Goal: Navigation & Orientation: Find specific page/section

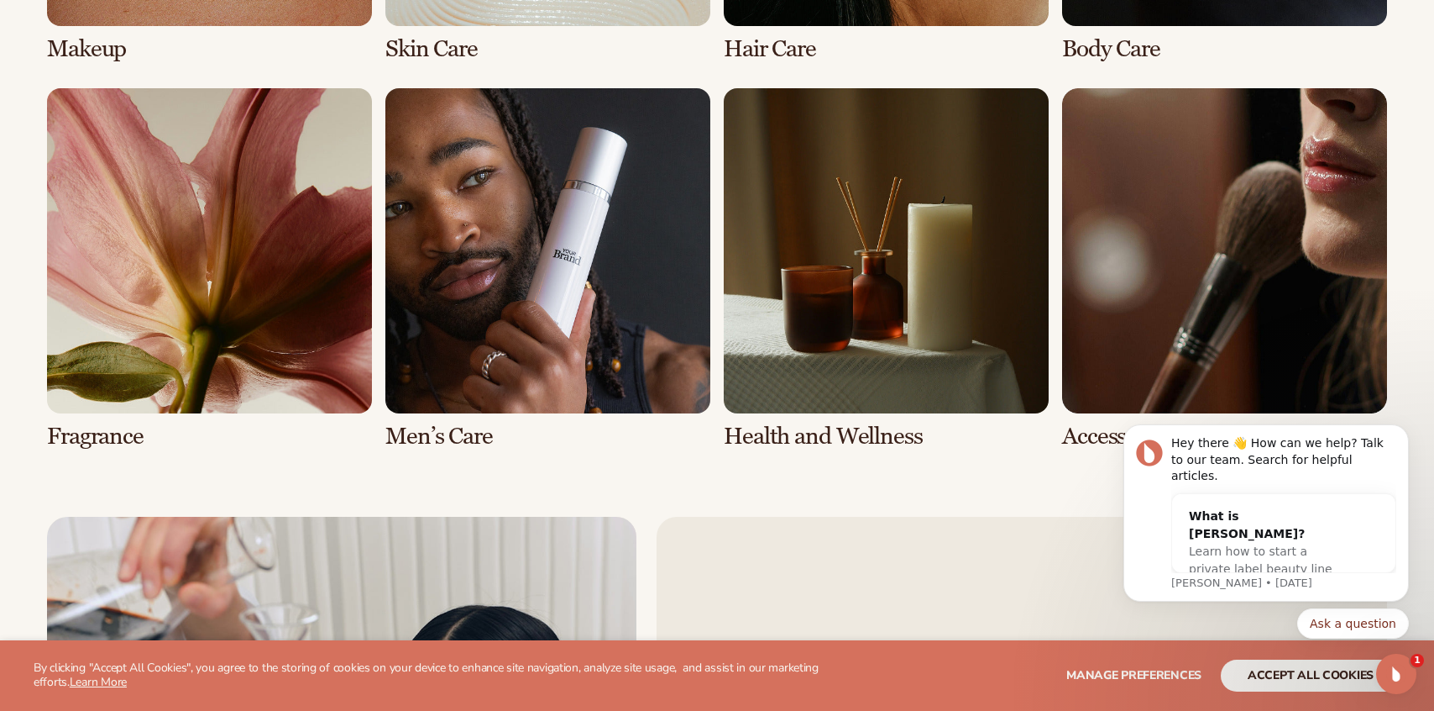
scroll to position [3712, 0]
click at [520, 228] on link "6 / 8" at bounding box center [548, 267] width 325 height 361
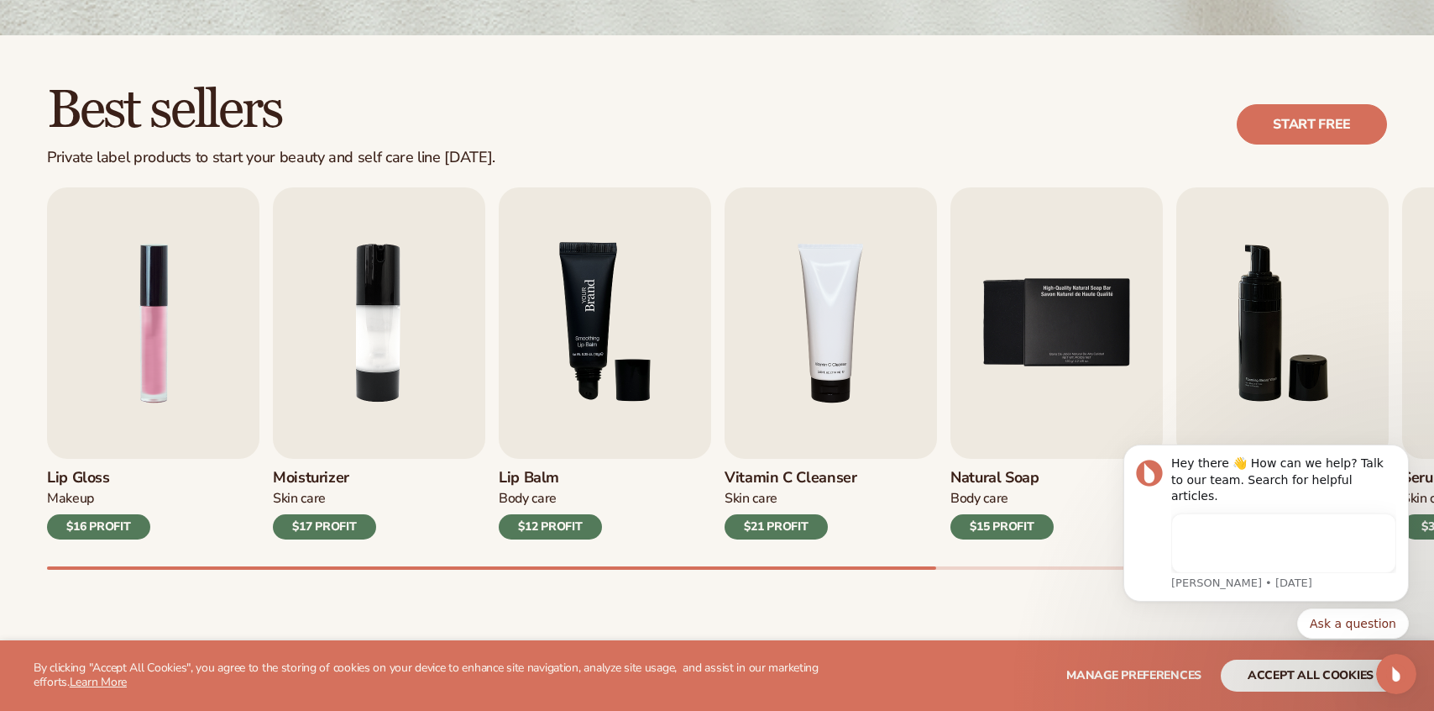
click at [658, 326] on img "3 / 9" at bounding box center [605, 322] width 212 height 271
